Goal: Check status: Check status

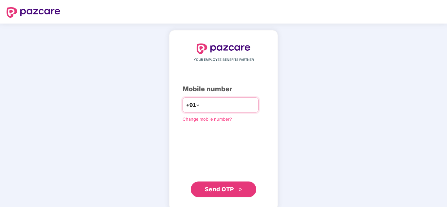
type input "**********"
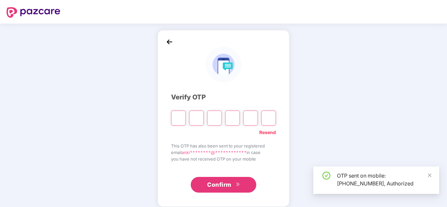
click at [180, 122] on input "Please enter verification code. Digit 1" at bounding box center [178, 118] width 15 height 15
type input "*"
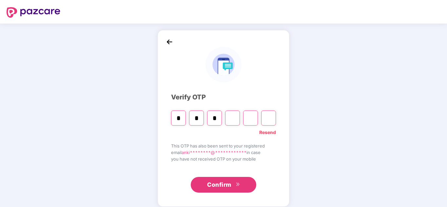
type input "*"
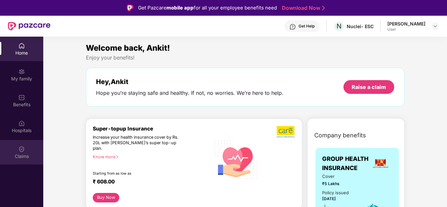
click at [25, 147] on div "Claims" at bounding box center [21, 152] width 43 height 25
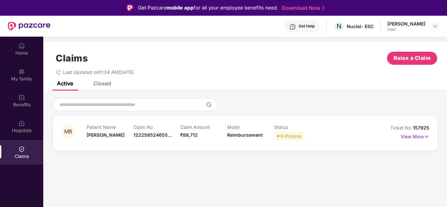
scroll to position [4, 0]
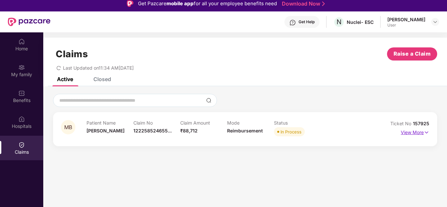
click at [418, 132] on p "View More" at bounding box center [415, 131] width 29 height 9
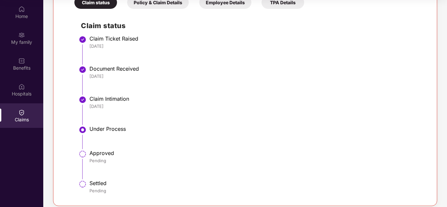
scroll to position [0, 0]
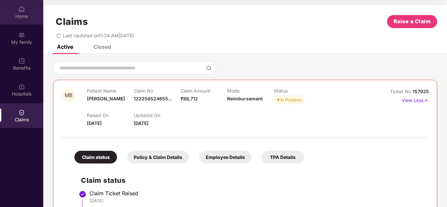
click at [21, 18] on div "Home" at bounding box center [21, 16] width 43 height 7
